Goal: Information Seeking & Learning: Learn about a topic

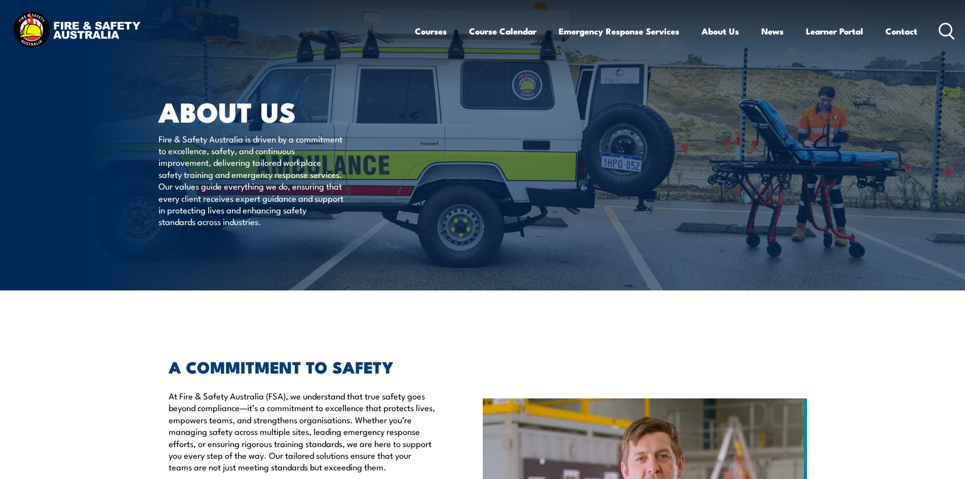
click at [948, 34] on icon at bounding box center [947, 31] width 16 height 17
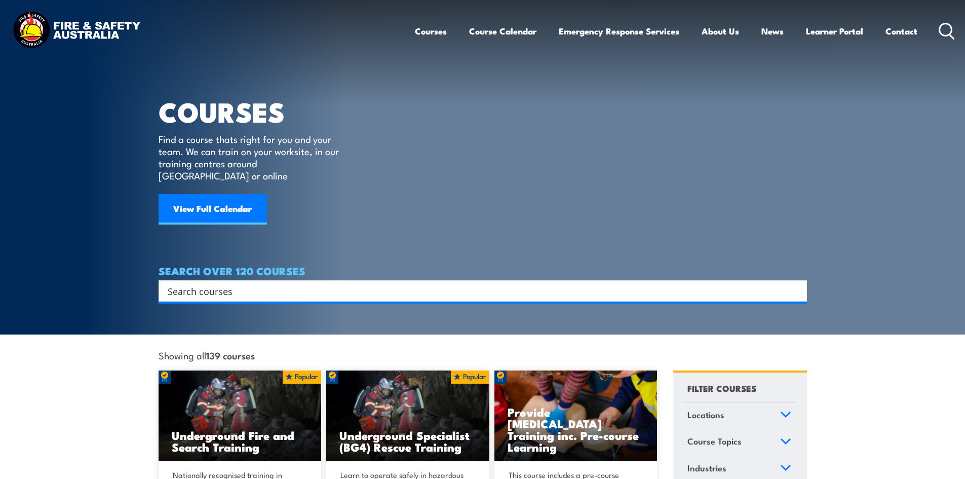
click at [271, 286] on div "Search" at bounding box center [483, 290] width 648 height 21
click at [276, 283] on input "Search input" at bounding box center [476, 290] width 617 height 15
type input "work safely at heights"
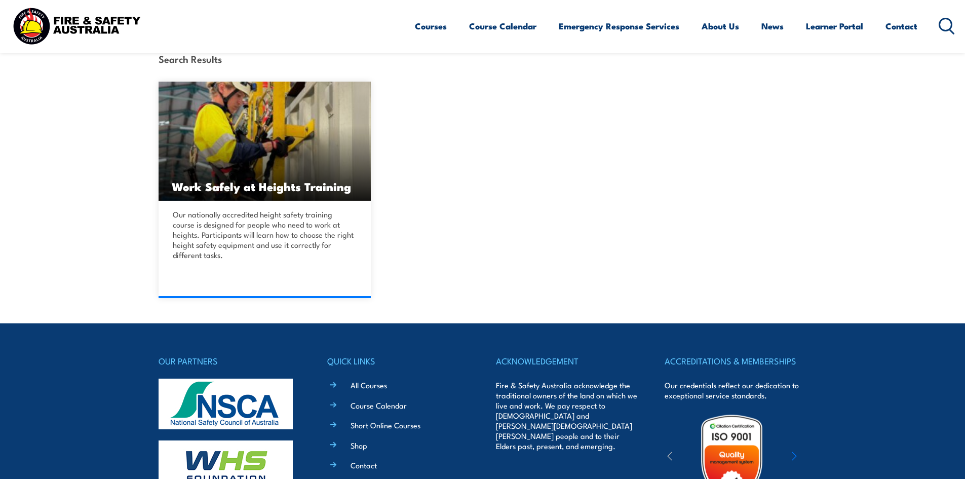
scroll to position [253, 0]
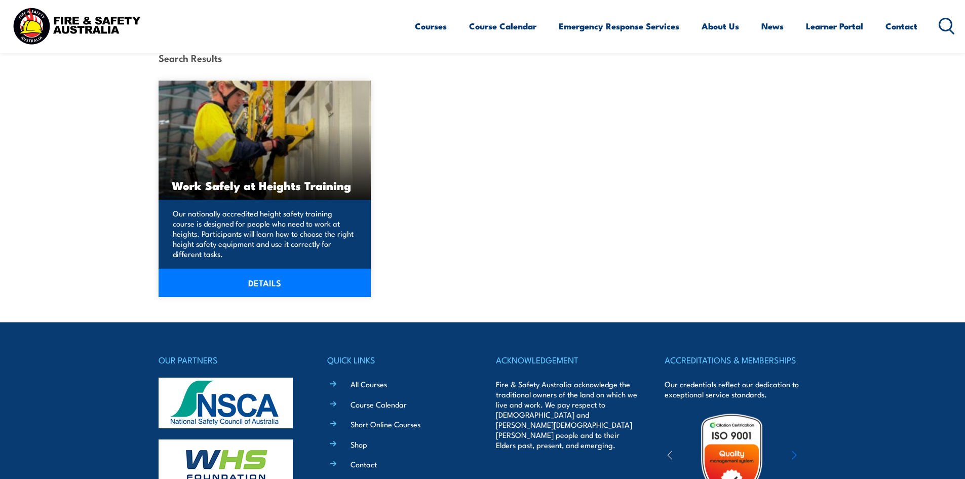
click at [273, 280] on link "DETAILS" at bounding box center [265, 282] width 213 height 28
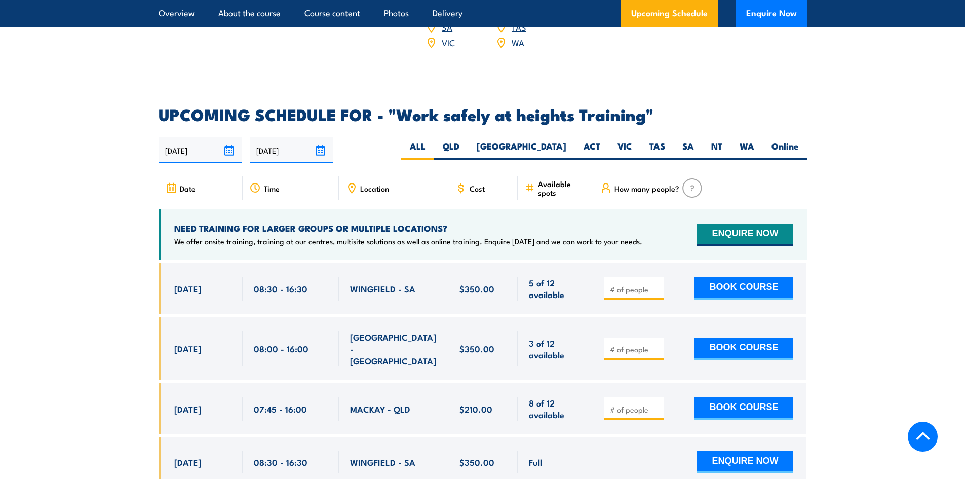
scroll to position [1519, 0]
click at [468, 141] on label "QLD" at bounding box center [451, 151] width 34 height 20
click at [466, 141] on input "QLD" at bounding box center [462, 144] width 7 height 7
radio input "true"
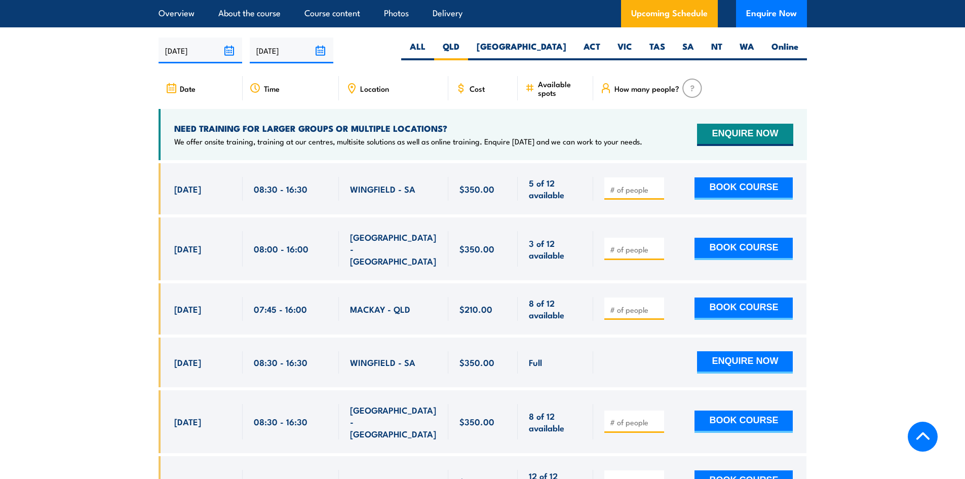
scroll to position [1621, 0]
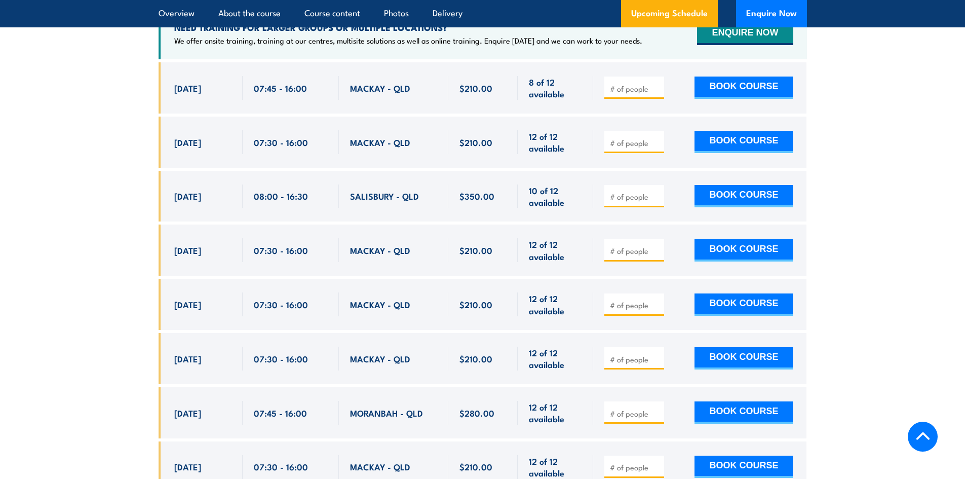
scroll to position [1662, 0]
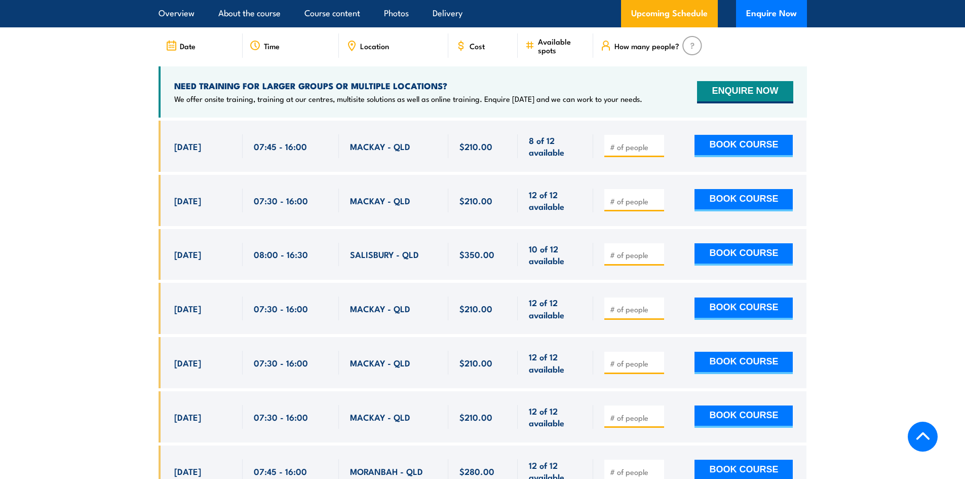
click at [201, 140] on span "14 Aug, 2025" at bounding box center [187, 146] width 27 height 12
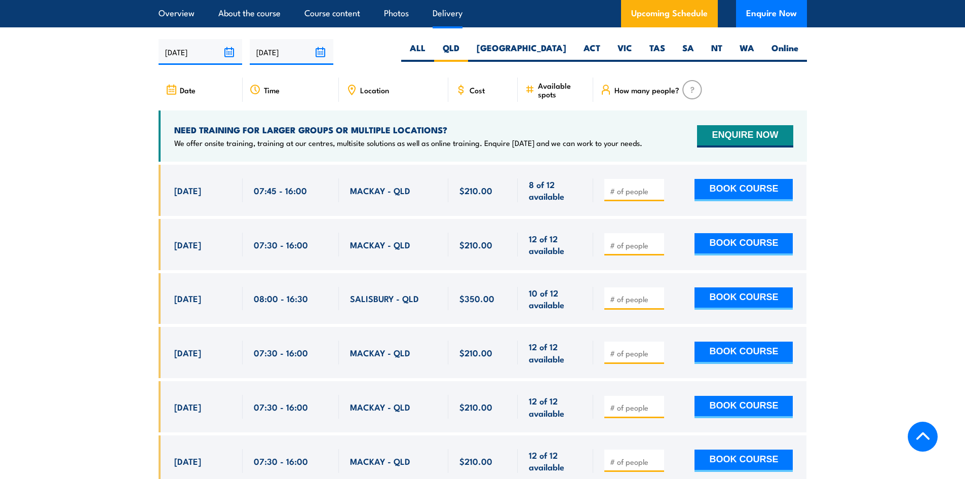
scroll to position [1671, 0]
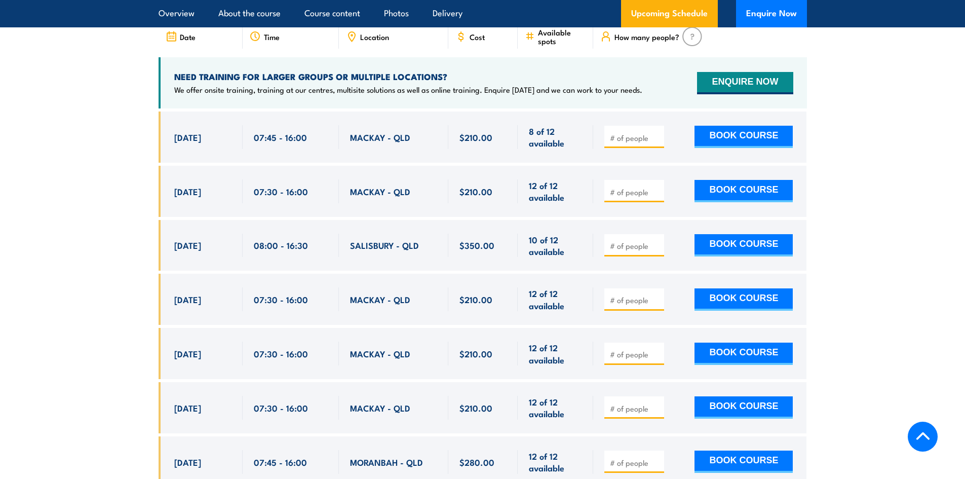
click at [629, 133] on input "number" at bounding box center [635, 138] width 51 height 10
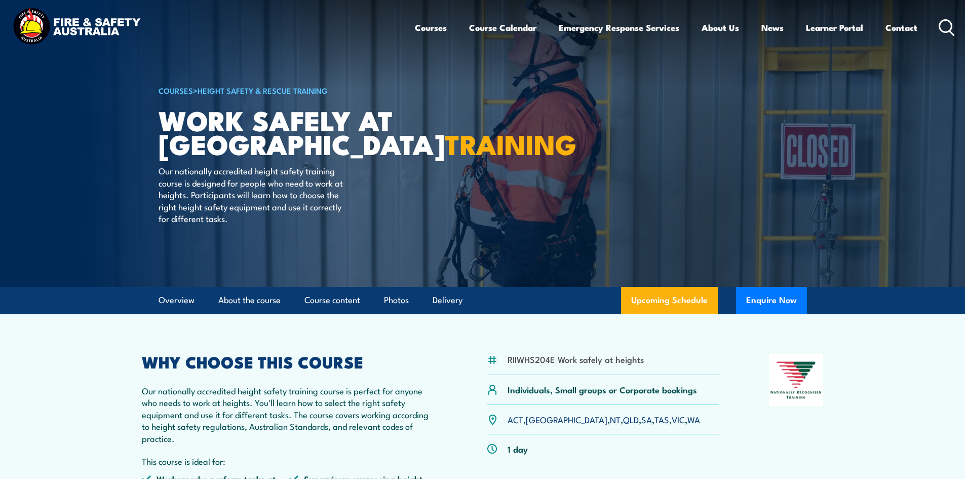
scroll to position [0, 0]
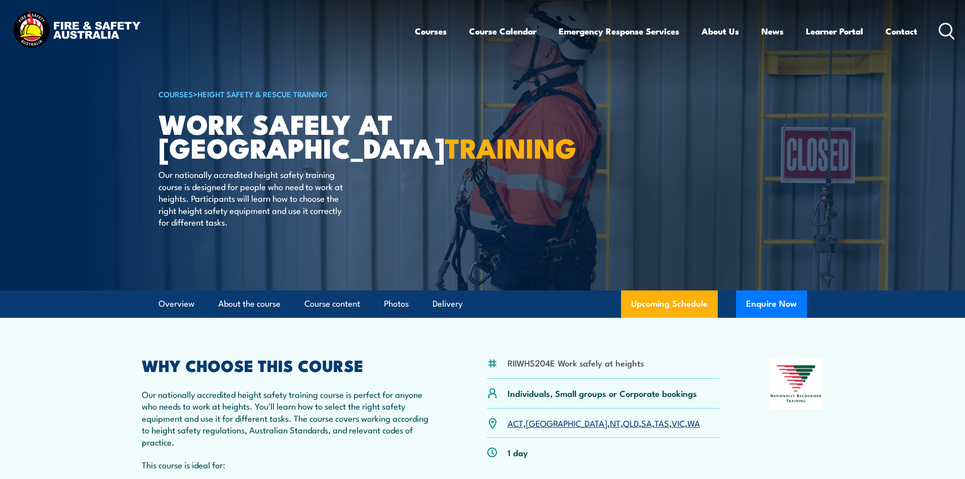
click at [79, 355] on section "RIIWHS204E Work safely at heights Individuals, Small groups or Corporate bookin…" at bounding box center [482, 434] width 965 height 233
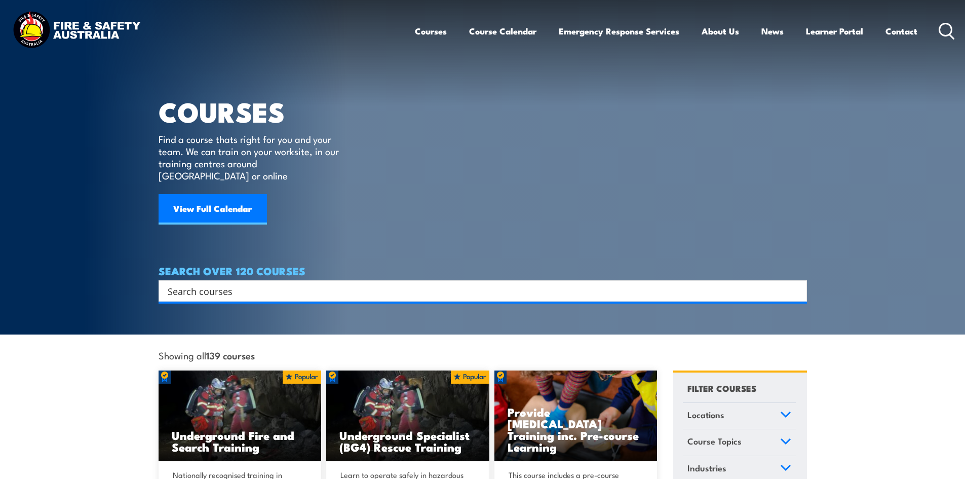
drag, startPoint x: 347, startPoint y: 304, endPoint x: 347, endPoint y: 276, distance: 27.9
click at [347, 304] on section "COURSES Find a course thats right for you and your team. We can train on your w…" at bounding box center [482, 167] width 965 height 334
click at [343, 283] on input "Search input" at bounding box center [476, 290] width 617 height 15
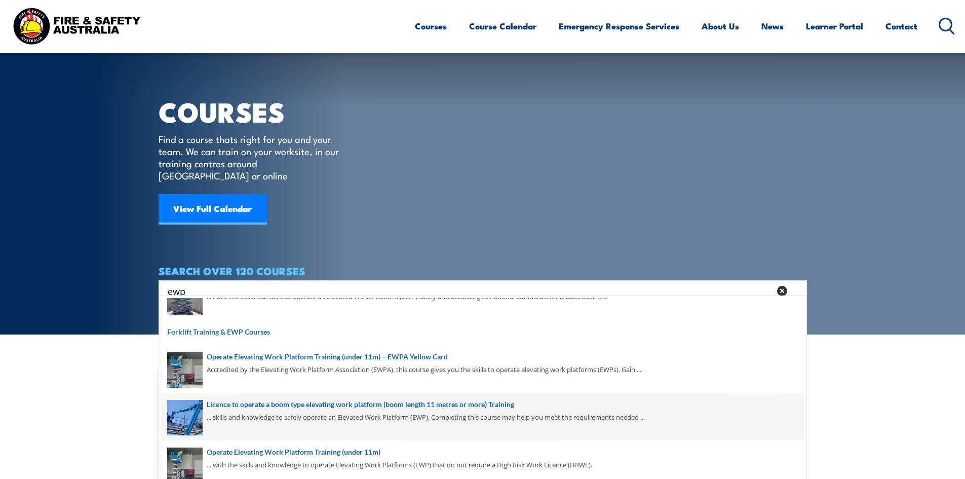
scroll to position [101, 0]
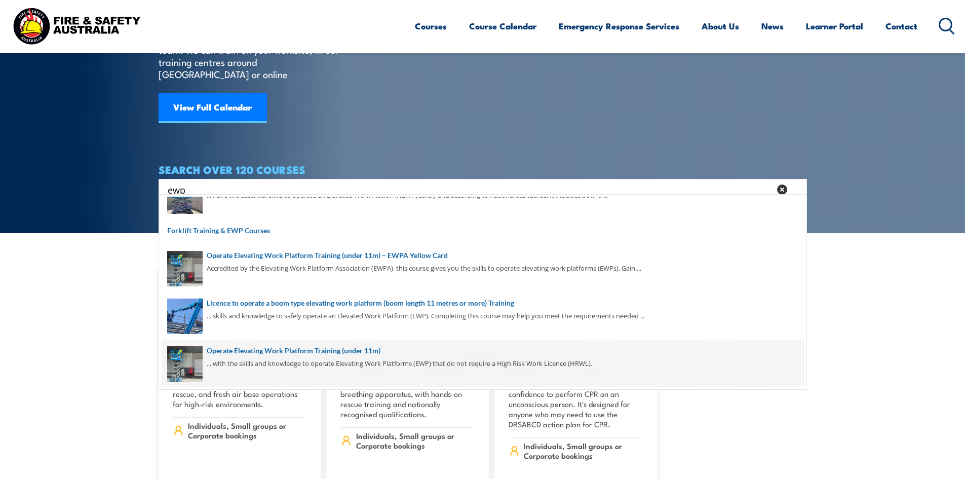
type input "ewp"
click at [363, 355] on span at bounding box center [483, 363] width 642 height 48
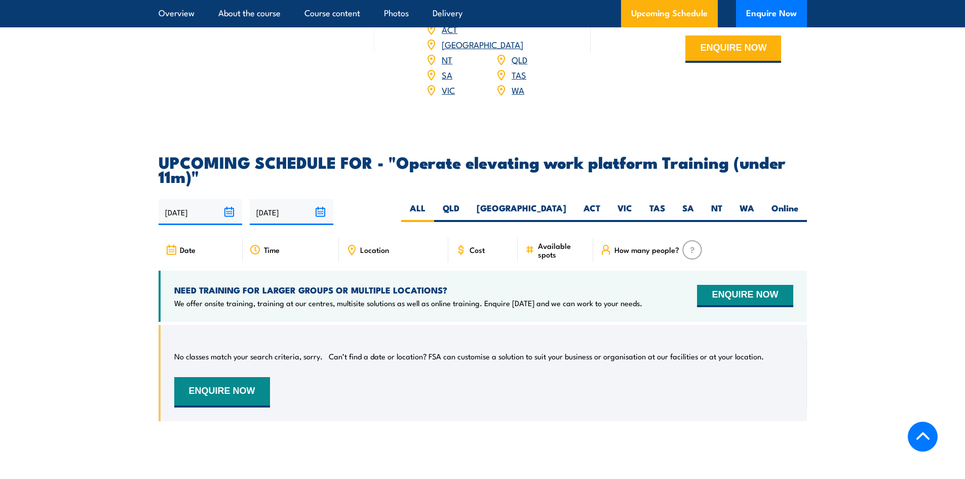
scroll to position [1418, 0]
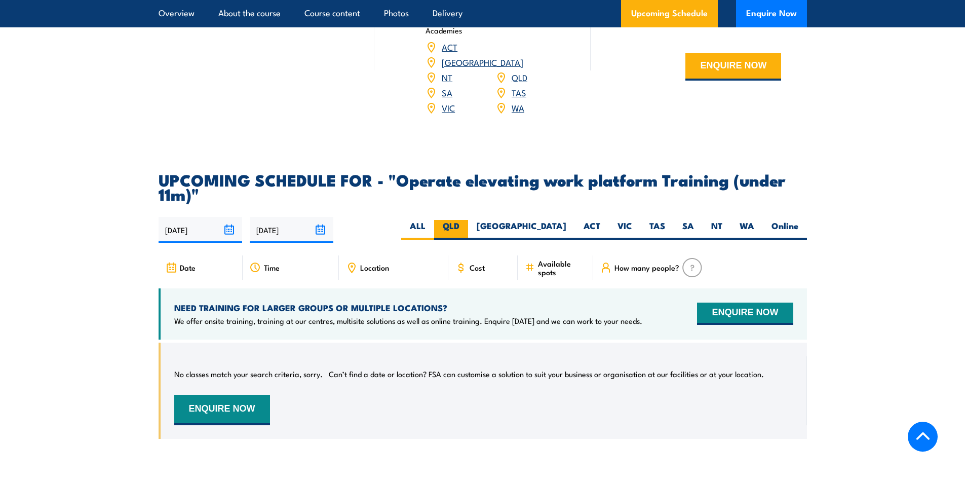
click at [468, 220] on label "QLD" at bounding box center [451, 230] width 34 height 20
click at [466, 220] on input "QLD" at bounding box center [462, 223] width 7 height 7
radio input "true"
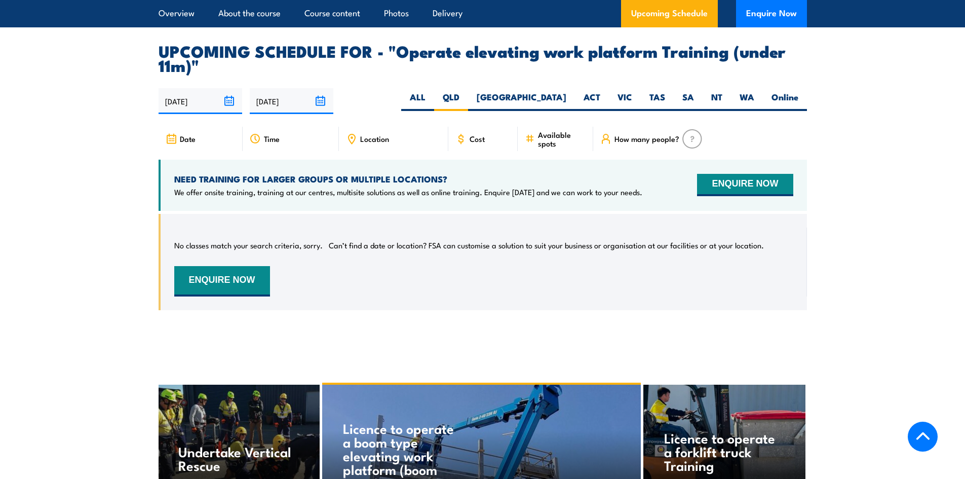
scroll to position [1575, 0]
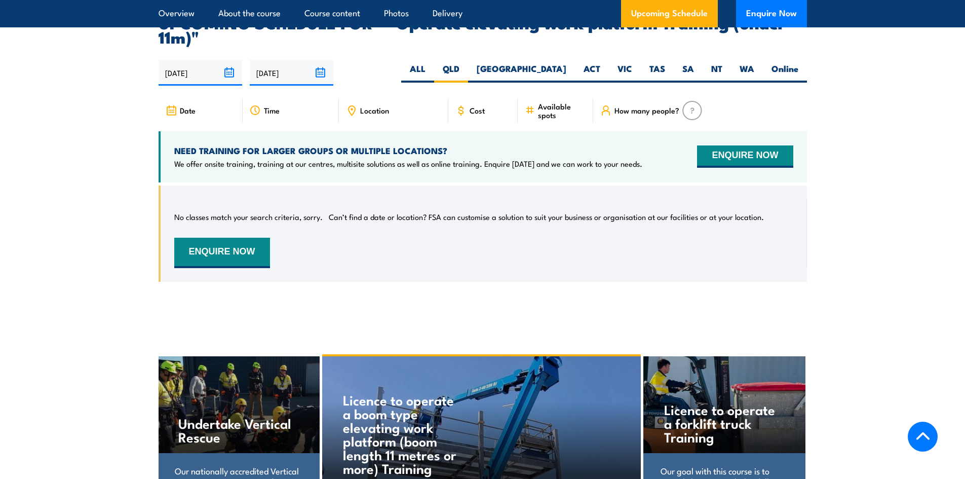
click at [138, 270] on section "UPCOMING SCHEDULE FOR - "Operate elevating work platform Training (under 11m)" …" at bounding box center [482, 156] width 965 height 282
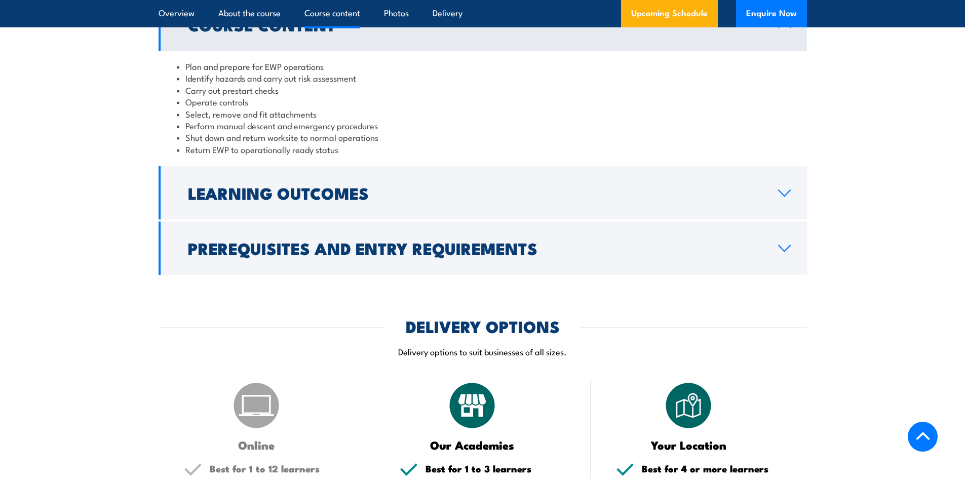
click at [137, 281] on div "COURSES > Forklift Training & EWP Courses Operate Elevating Work Platform (unde…" at bounding box center [482, 433] width 965 height 2598
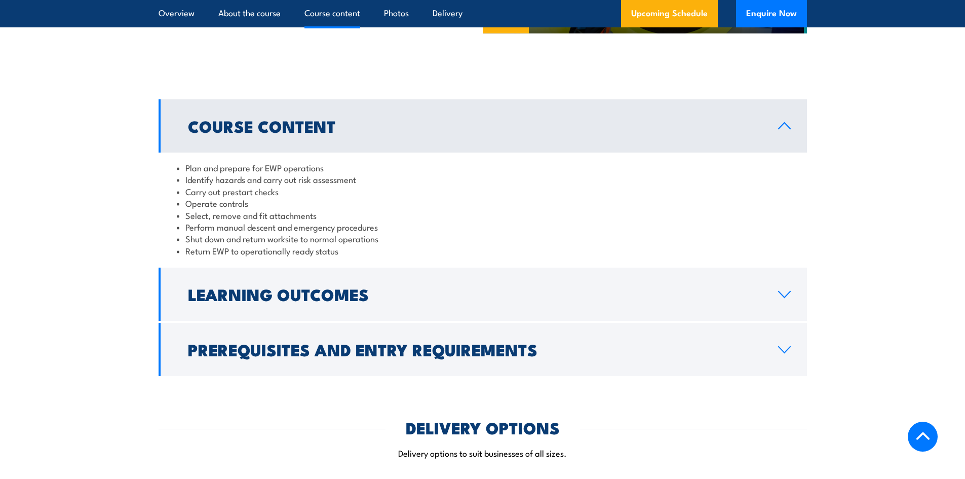
click at [137, 281] on section "Course Content Plan and prepare for EWP operations Identify hazards and carry o…" at bounding box center [482, 237] width 965 height 277
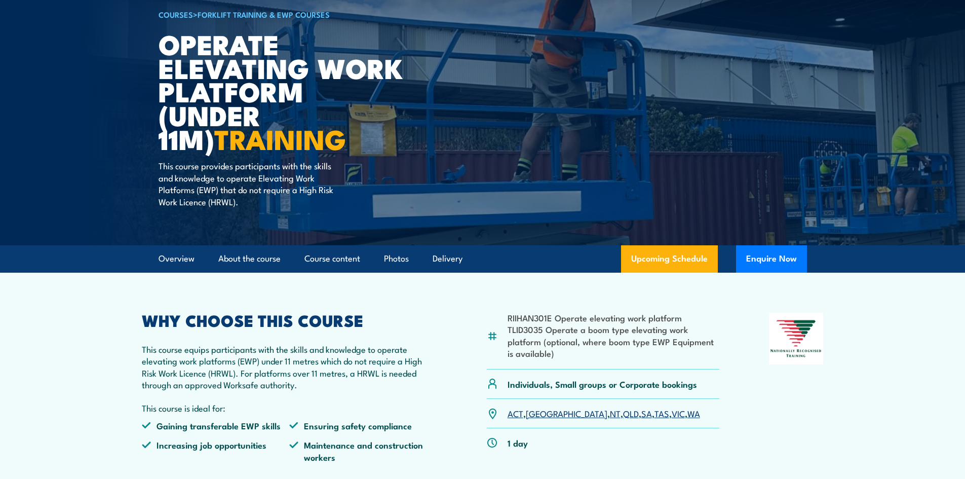
scroll to position [56, 0]
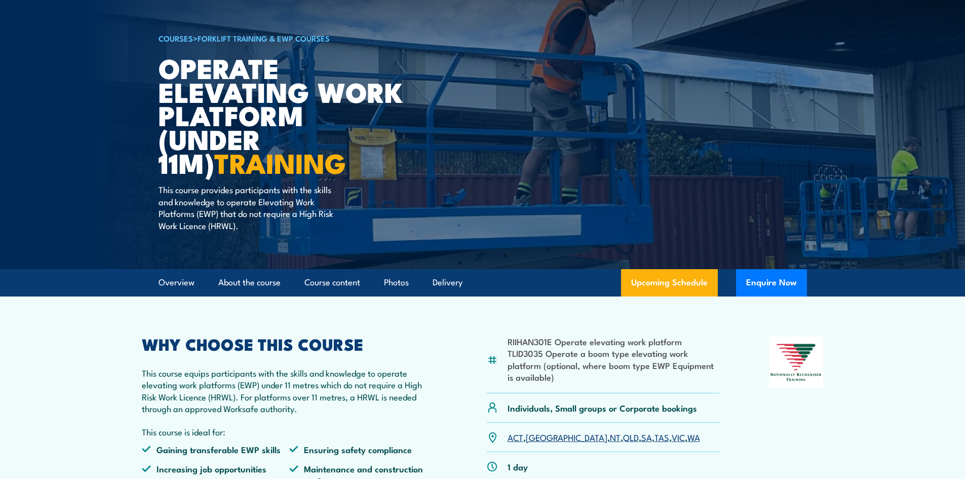
click at [107, 274] on section "Overview About the course Course content Photos Delivery Upcoming Schedule Enqu…" at bounding box center [482, 282] width 965 height 27
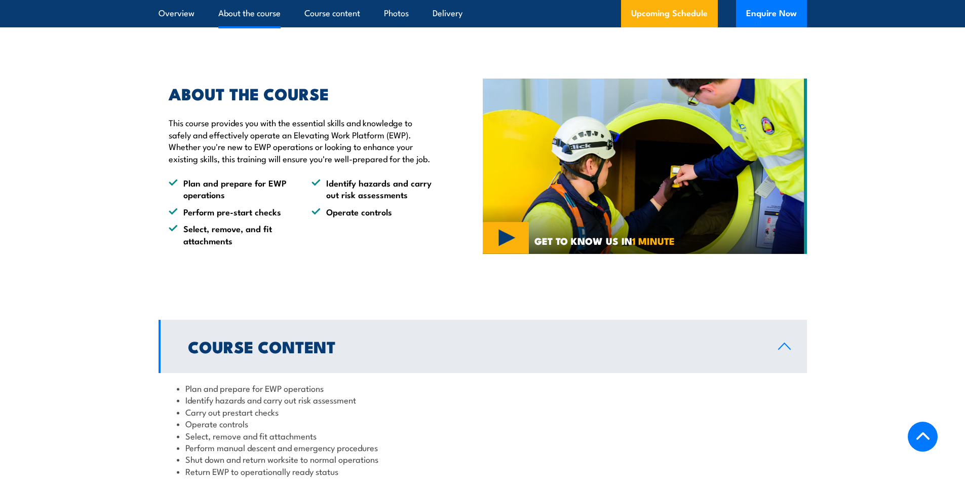
scroll to position [613, 0]
